Goal: Navigation & Orientation: Find specific page/section

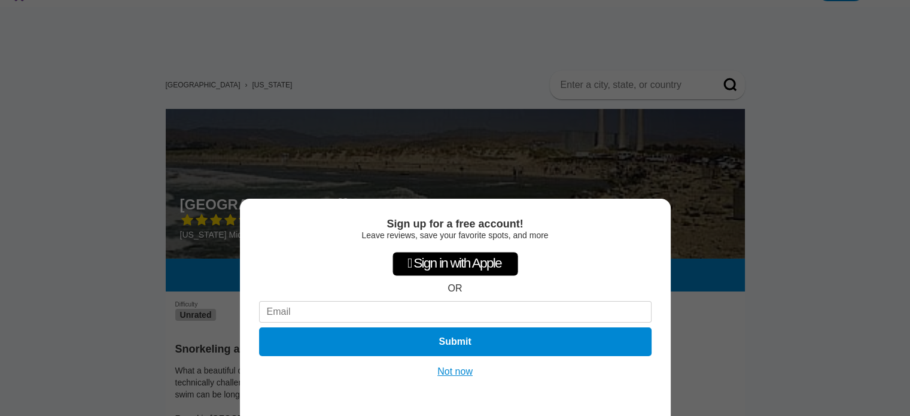
scroll to position [24, 0]
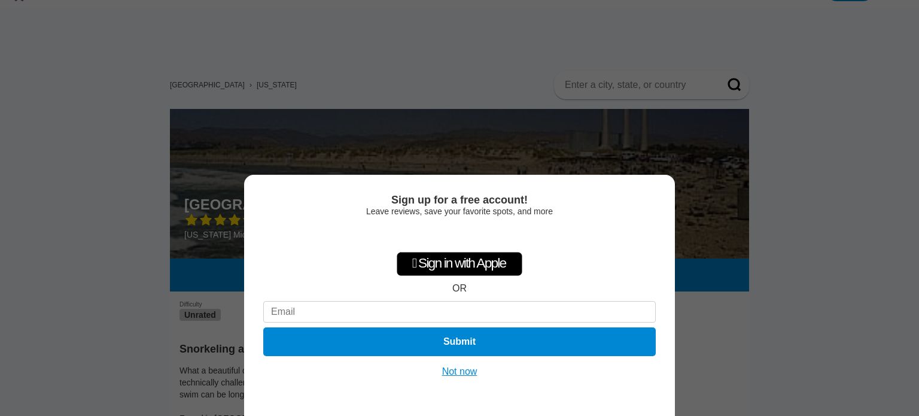
click at [683, 267] on div "Sign up for a free account! Leave reviews, save your favorite spots, and more …" at bounding box center [459, 208] width 919 height 416
click at [455, 380] on div "Sign up for a free account! Leave reviews, save your favorite spots, and more …" at bounding box center [459, 295] width 431 height 241
click at [465, 374] on button "Not now" at bounding box center [459, 371] width 42 height 12
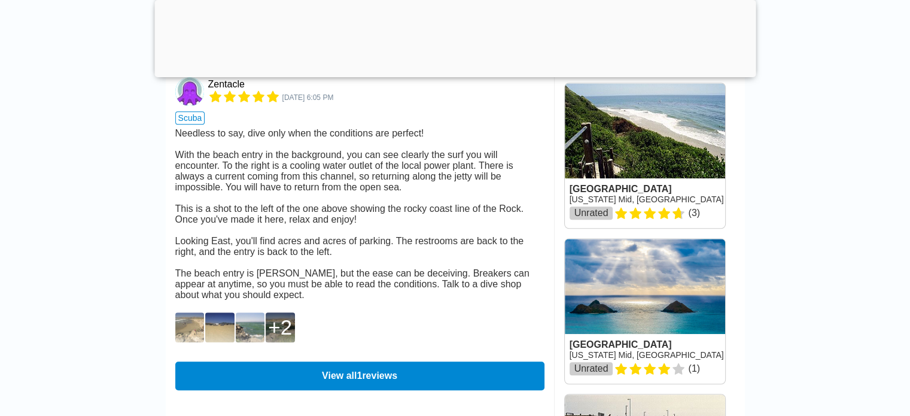
scroll to position [728, 0]
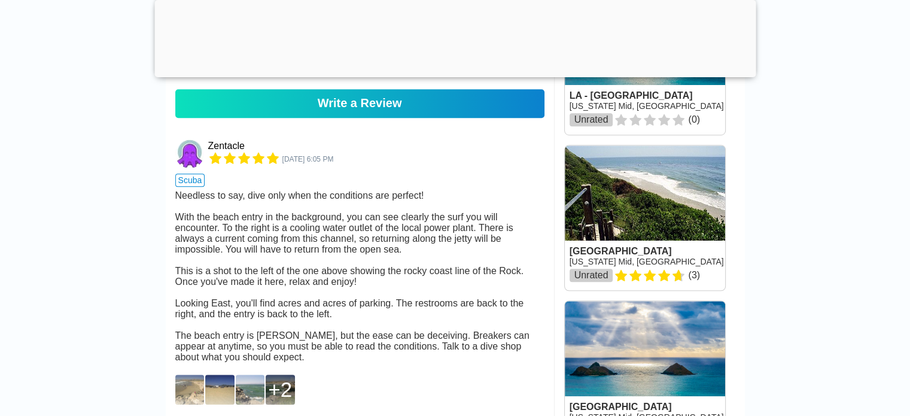
click at [457, 74] on div at bounding box center [454, 74] width 601 height 0
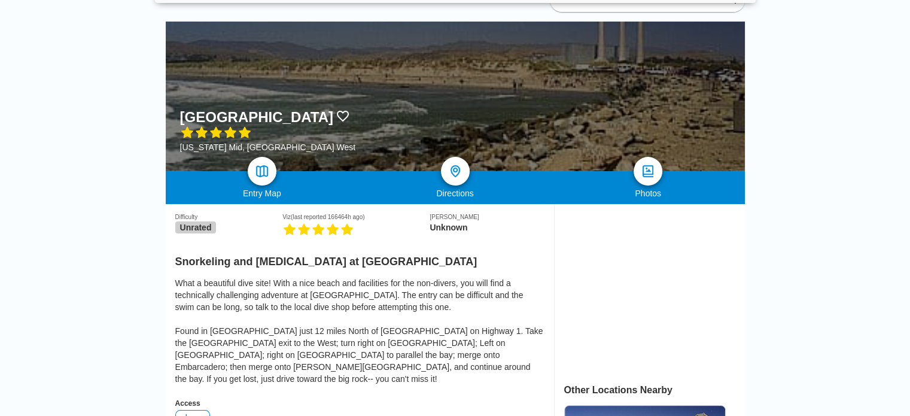
scroll to position [130, 0]
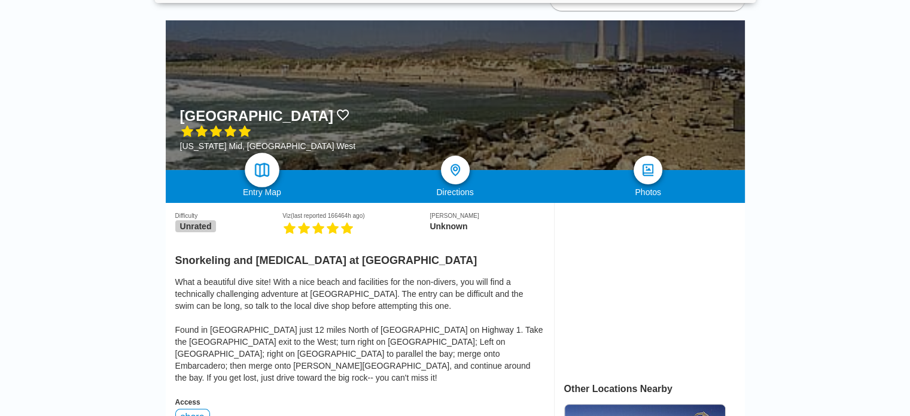
click at [261, 172] on img at bounding box center [261, 169] width 17 height 17
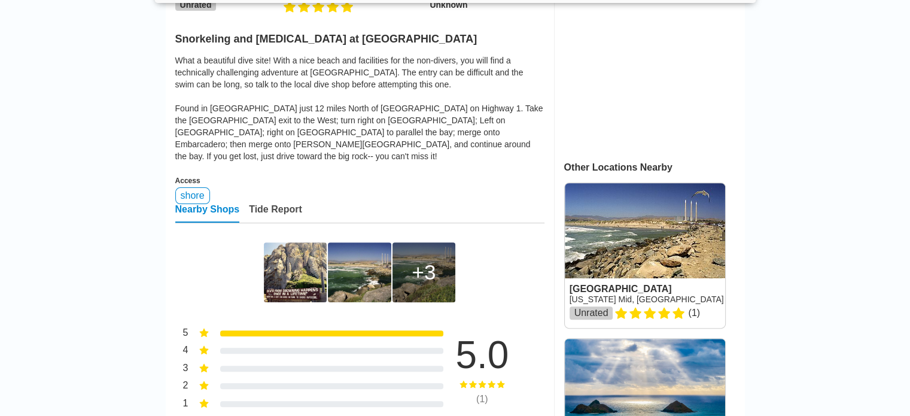
scroll to position [341, 0]
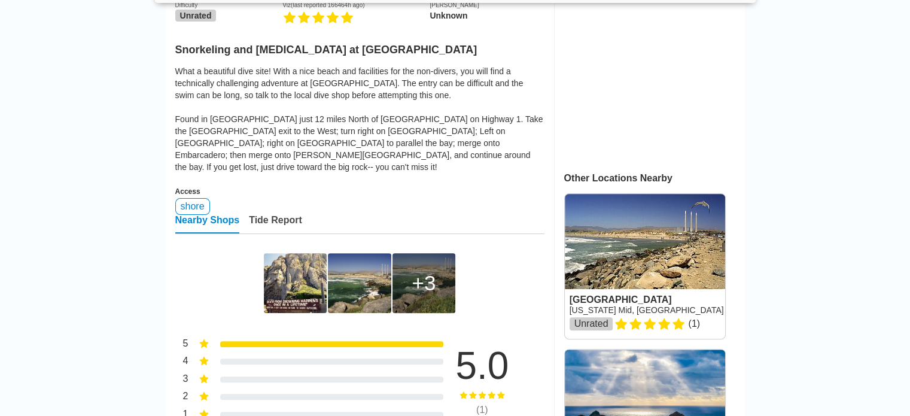
click at [279, 215] on div "Tide Report" at bounding box center [275, 224] width 53 height 19
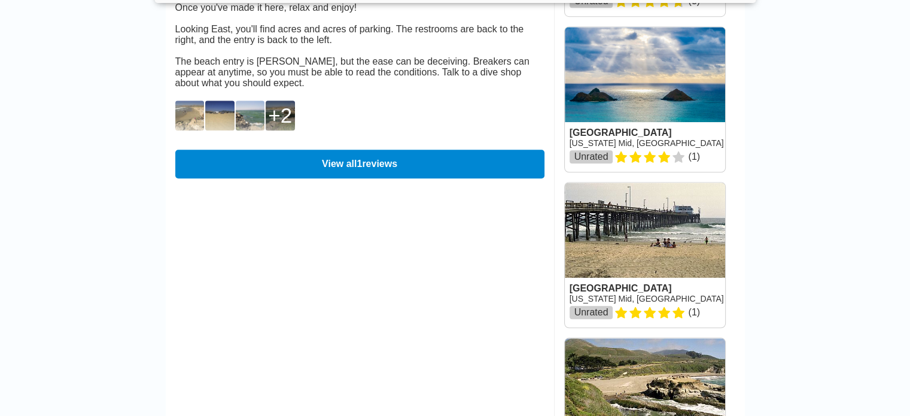
scroll to position [1005, 0]
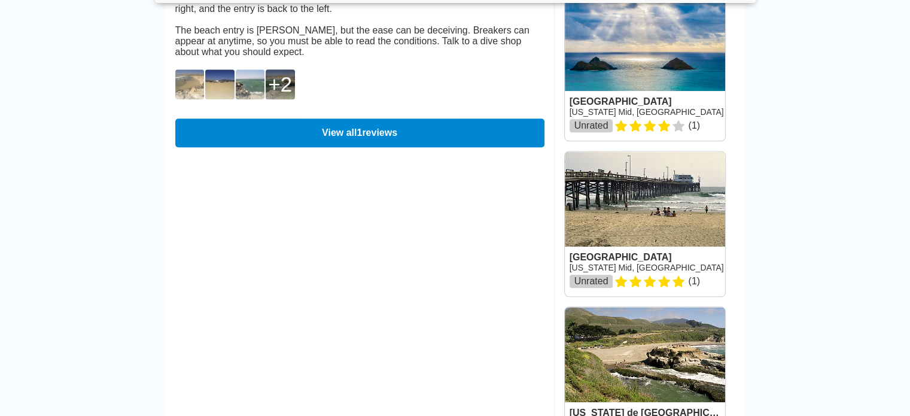
click at [183, 99] on img at bounding box center [189, 84] width 29 height 30
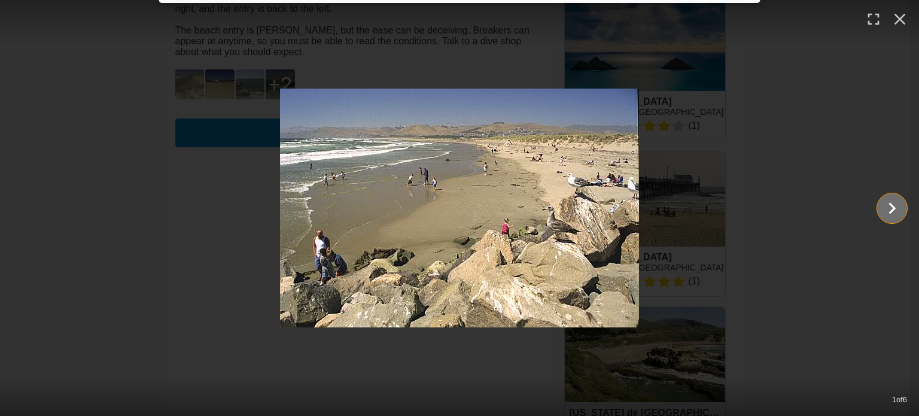
click at [885, 203] on icon "Show slide 2 of 6" at bounding box center [891, 208] width 23 height 29
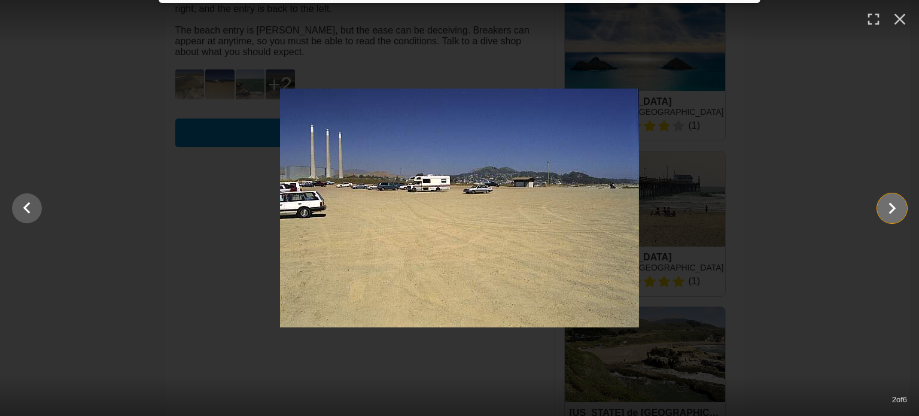
click at [885, 203] on icon "Show slide 3 of 6" at bounding box center [891, 208] width 23 height 29
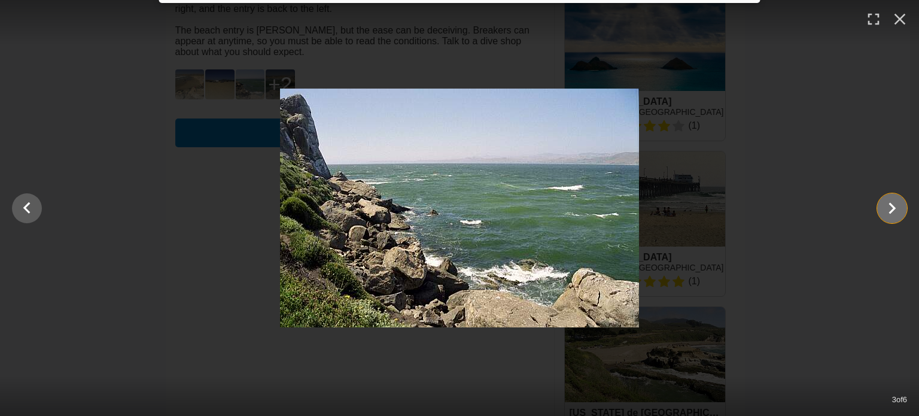
click at [885, 203] on icon "Show slide 4 of 6" at bounding box center [891, 208] width 23 height 29
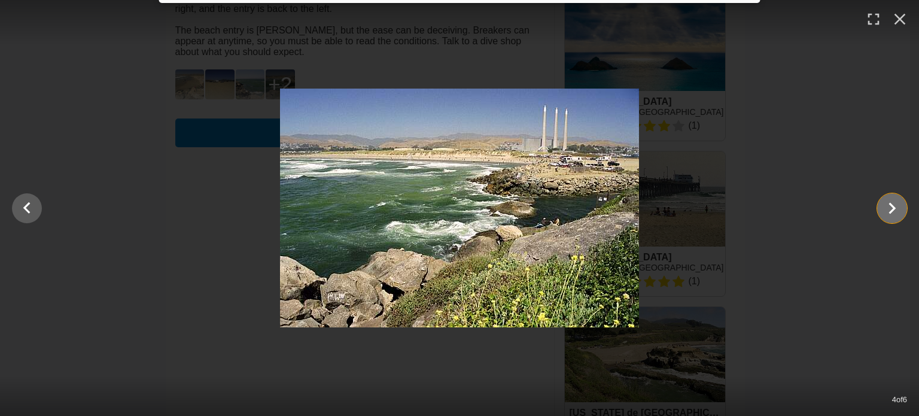
click at [885, 203] on icon "Show slide 5 of 6" at bounding box center [891, 208] width 23 height 29
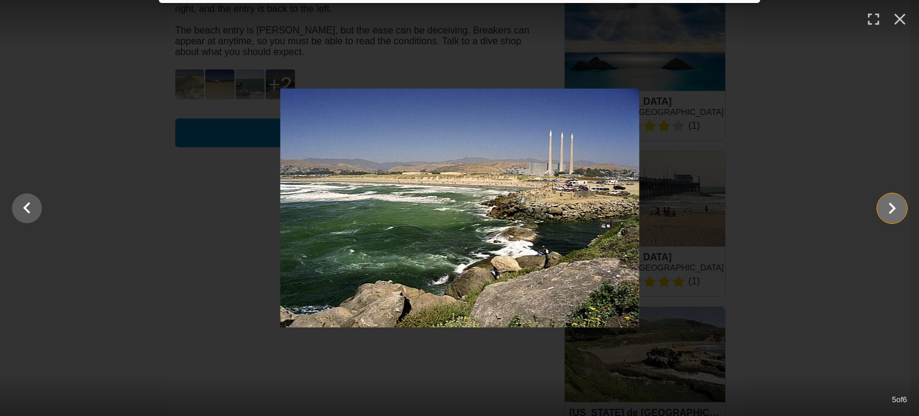
click at [885, 203] on icon "Show slide 6 of 6" at bounding box center [891, 208] width 23 height 29
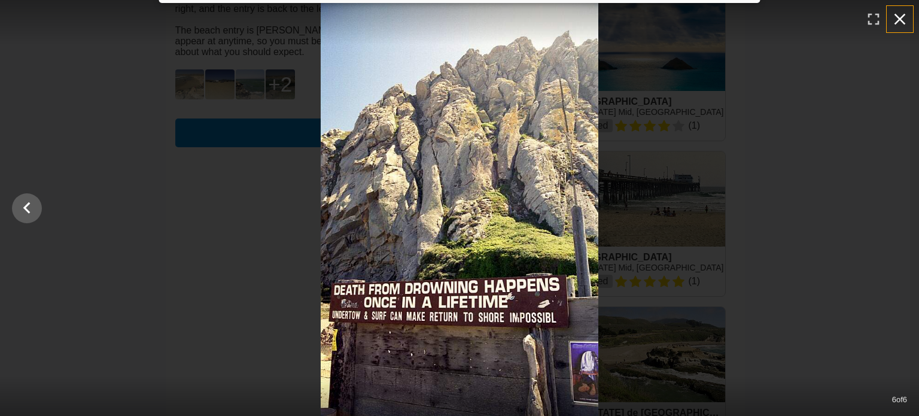
click at [896, 16] on icon "button" at bounding box center [899, 19] width 11 height 11
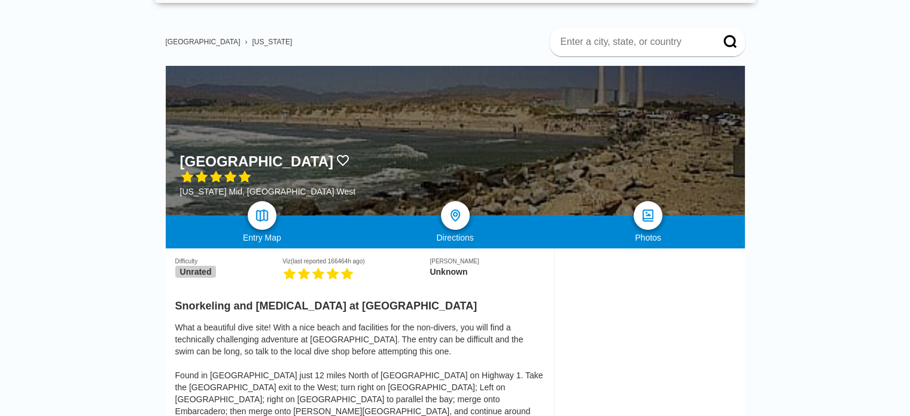
scroll to position [48, 0]
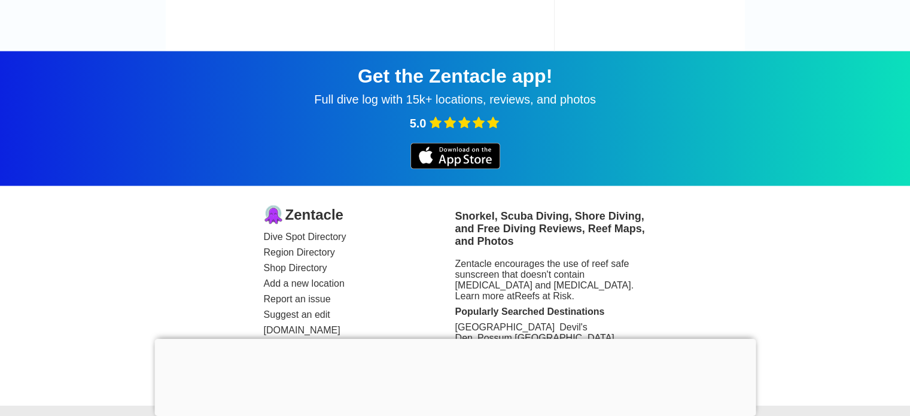
scroll to position [2304, 0]
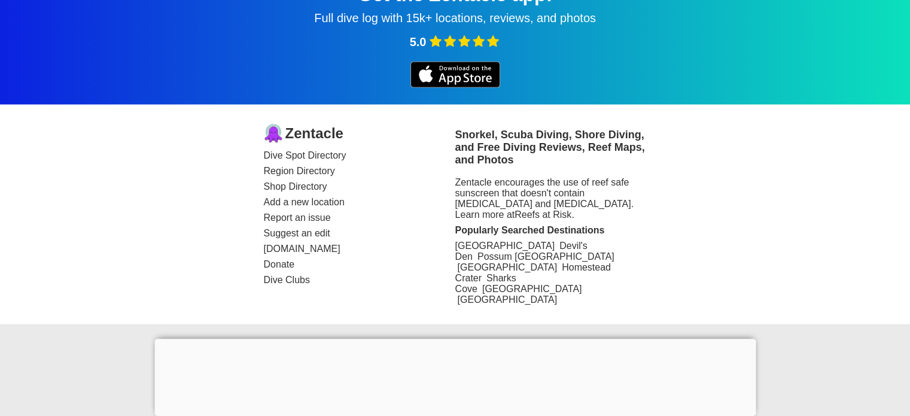
click at [452, 338] on div at bounding box center [454, 338] width 601 height 0
